Goal: Task Accomplishment & Management: Use online tool/utility

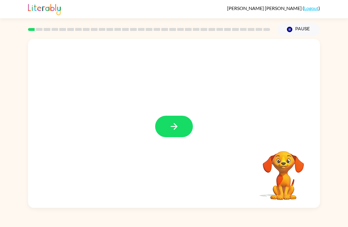
click at [176, 132] on button "button" at bounding box center [174, 127] width 38 height 22
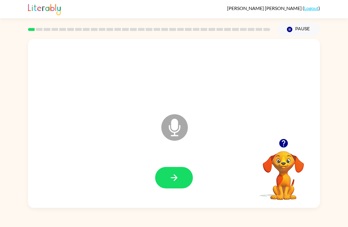
click at [170, 176] on icon "button" at bounding box center [174, 178] width 10 height 10
click at [171, 177] on icon "button" at bounding box center [174, 178] width 10 height 10
click at [169, 178] on icon "button" at bounding box center [174, 178] width 10 height 10
click at [169, 189] on button "button" at bounding box center [174, 178] width 38 height 22
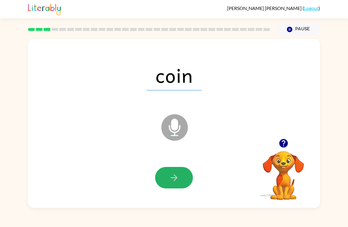
click at [179, 188] on button "button" at bounding box center [174, 178] width 38 height 22
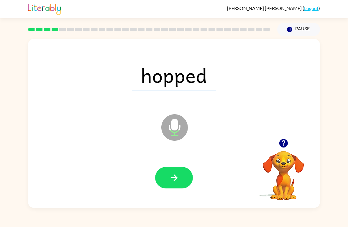
click at [171, 181] on icon "button" at bounding box center [174, 178] width 10 height 10
click at [172, 179] on icon "button" at bounding box center [174, 178] width 10 height 10
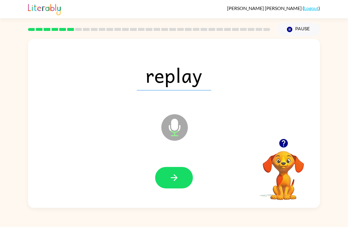
click at [185, 184] on button "button" at bounding box center [174, 178] width 38 height 22
click at [183, 197] on div at bounding box center [174, 178] width 280 height 49
click at [173, 181] on icon "button" at bounding box center [174, 178] width 10 height 10
click at [168, 185] on button "button" at bounding box center [174, 178] width 38 height 22
click at [173, 179] on icon "button" at bounding box center [174, 178] width 10 height 10
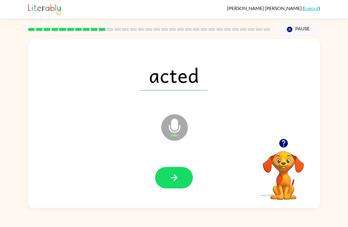
click at [180, 175] on button "button" at bounding box center [174, 178] width 38 height 22
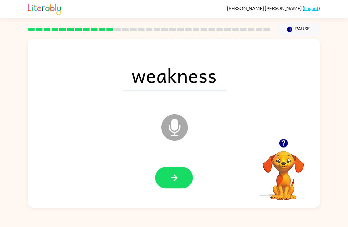
click at [172, 179] on icon "button" at bounding box center [174, 178] width 7 height 7
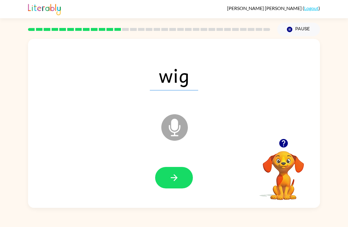
click at [159, 183] on button "button" at bounding box center [174, 178] width 38 height 22
click at [162, 184] on button "button" at bounding box center [174, 178] width 38 height 22
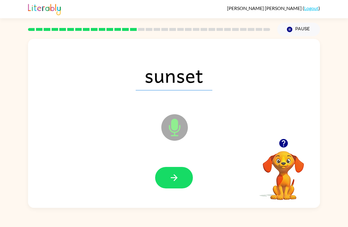
click at [165, 179] on button "button" at bounding box center [174, 178] width 38 height 22
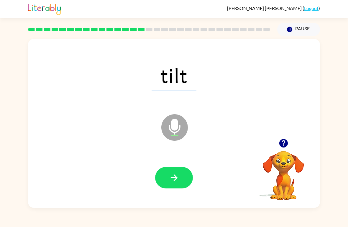
click at [171, 178] on icon "button" at bounding box center [174, 178] width 10 height 10
click at [168, 176] on button "button" at bounding box center [174, 178] width 38 height 22
click at [166, 178] on button "button" at bounding box center [174, 178] width 38 height 22
click at [170, 175] on icon "button" at bounding box center [174, 178] width 10 height 10
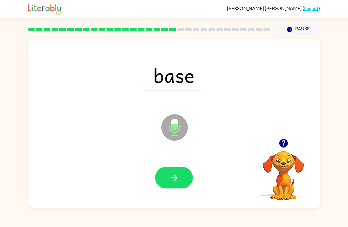
click at [169, 176] on icon "button" at bounding box center [174, 178] width 10 height 10
click at [168, 182] on button "button" at bounding box center [174, 178] width 38 height 22
click at [166, 168] on button "button" at bounding box center [174, 178] width 38 height 22
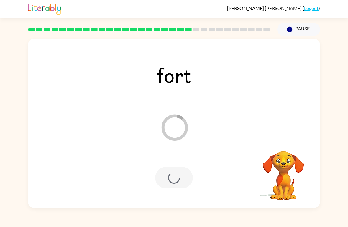
click at [175, 177] on div at bounding box center [174, 178] width 38 height 22
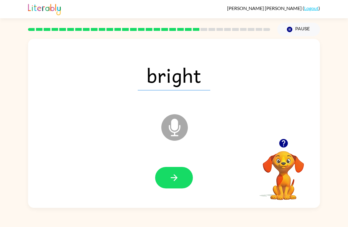
click at [163, 180] on button "button" at bounding box center [174, 178] width 38 height 22
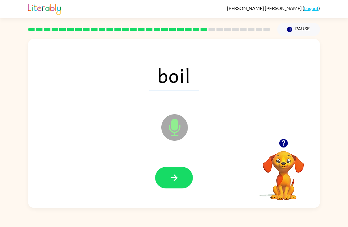
click at [172, 180] on icon "button" at bounding box center [174, 178] width 10 height 10
click at [173, 176] on icon "button" at bounding box center [174, 178] width 10 height 10
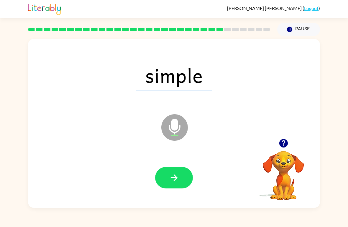
click at [165, 182] on button "button" at bounding box center [174, 178] width 38 height 22
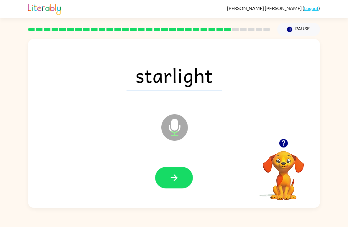
click at [168, 177] on button "button" at bounding box center [174, 178] width 38 height 22
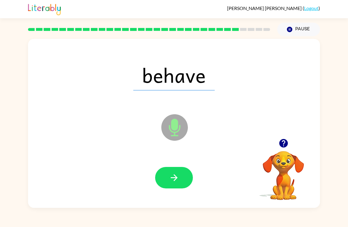
click at [169, 180] on icon "button" at bounding box center [174, 178] width 10 height 10
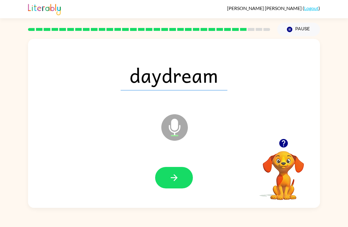
click at [170, 182] on icon "button" at bounding box center [174, 178] width 10 height 10
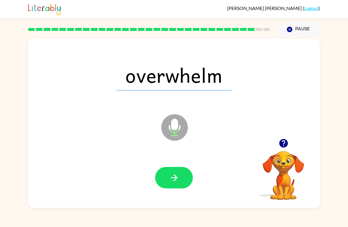
click at [171, 181] on icon "button" at bounding box center [174, 178] width 10 height 10
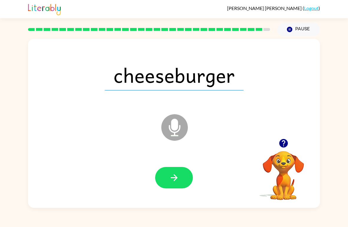
click at [169, 180] on icon "button" at bounding box center [174, 178] width 10 height 10
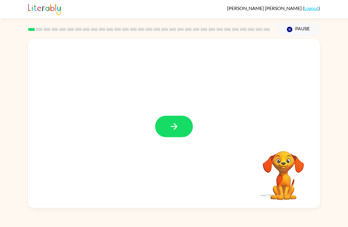
click at [176, 131] on icon "button" at bounding box center [174, 127] width 10 height 10
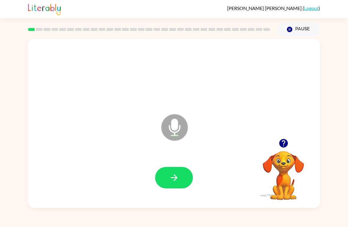
click at [285, 145] on icon "button" at bounding box center [283, 143] width 9 height 9
click at [180, 188] on button "button" at bounding box center [174, 178] width 38 height 22
click at [169, 185] on button "button" at bounding box center [174, 178] width 38 height 22
click at [161, 182] on button "button" at bounding box center [174, 178] width 38 height 22
click at [169, 181] on icon "button" at bounding box center [174, 178] width 10 height 10
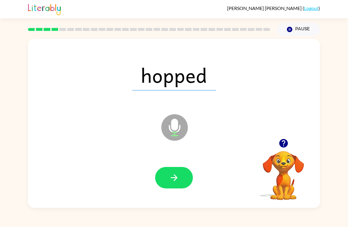
click at [163, 178] on button "button" at bounding box center [174, 178] width 38 height 22
click at [173, 178] on icon "button" at bounding box center [174, 178] width 7 height 7
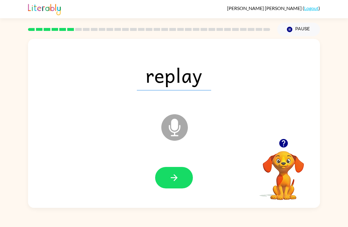
click at [160, 183] on button "button" at bounding box center [174, 178] width 38 height 22
click at [169, 182] on icon "button" at bounding box center [174, 178] width 10 height 10
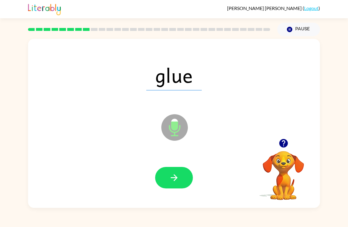
click at [157, 174] on button "button" at bounding box center [174, 178] width 38 height 22
click at [155, 185] on div at bounding box center [174, 178] width 38 height 22
click at [164, 183] on button "button" at bounding box center [174, 178] width 38 height 22
click at [165, 180] on button "button" at bounding box center [174, 178] width 38 height 22
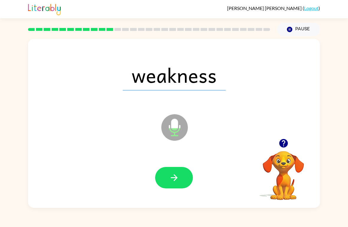
click at [155, 181] on button "button" at bounding box center [174, 178] width 38 height 22
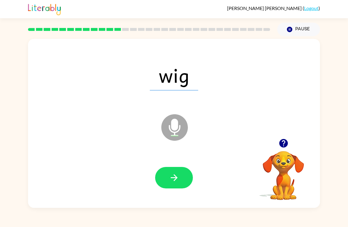
click at [169, 188] on button "button" at bounding box center [174, 178] width 38 height 22
click at [161, 180] on button "button" at bounding box center [174, 178] width 38 height 22
click at [166, 180] on button "button" at bounding box center [174, 178] width 38 height 22
click at [152, 185] on div at bounding box center [174, 178] width 280 height 49
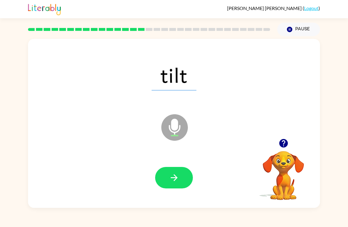
click at [166, 181] on button "button" at bounding box center [174, 178] width 38 height 22
click at [164, 183] on button "button" at bounding box center [174, 178] width 38 height 22
click at [171, 181] on icon "button" at bounding box center [174, 178] width 10 height 10
click at [168, 180] on button "button" at bounding box center [174, 178] width 38 height 22
click at [166, 189] on button "button" at bounding box center [174, 178] width 38 height 22
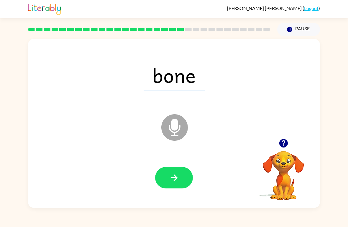
click at [168, 179] on button "button" at bounding box center [174, 178] width 38 height 22
click at [166, 177] on button "button" at bounding box center [174, 178] width 38 height 22
click at [161, 185] on button "button" at bounding box center [174, 178] width 38 height 22
click at [161, 188] on button "button" at bounding box center [174, 178] width 38 height 22
click at [161, 180] on button "button" at bounding box center [174, 178] width 38 height 22
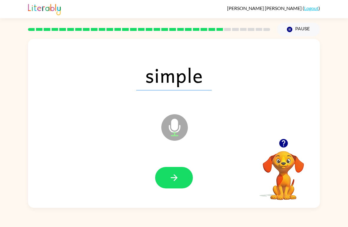
click at [164, 182] on button "button" at bounding box center [174, 178] width 38 height 22
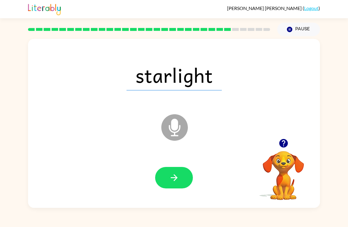
click at [165, 180] on button "button" at bounding box center [174, 178] width 38 height 22
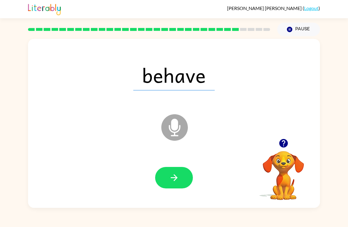
click at [167, 182] on button "button" at bounding box center [174, 178] width 38 height 22
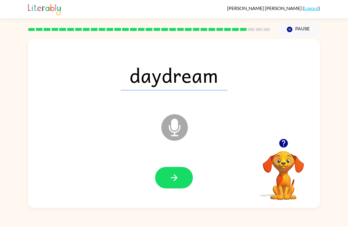
click at [163, 181] on button "button" at bounding box center [174, 178] width 38 height 22
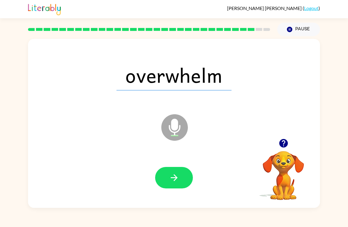
click at [165, 184] on button "button" at bounding box center [174, 178] width 38 height 22
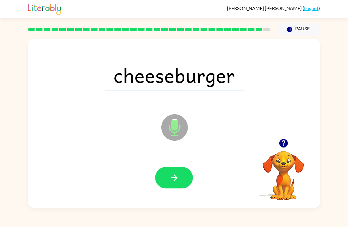
click at [168, 181] on button "button" at bounding box center [174, 178] width 38 height 22
